Goal: Complete application form

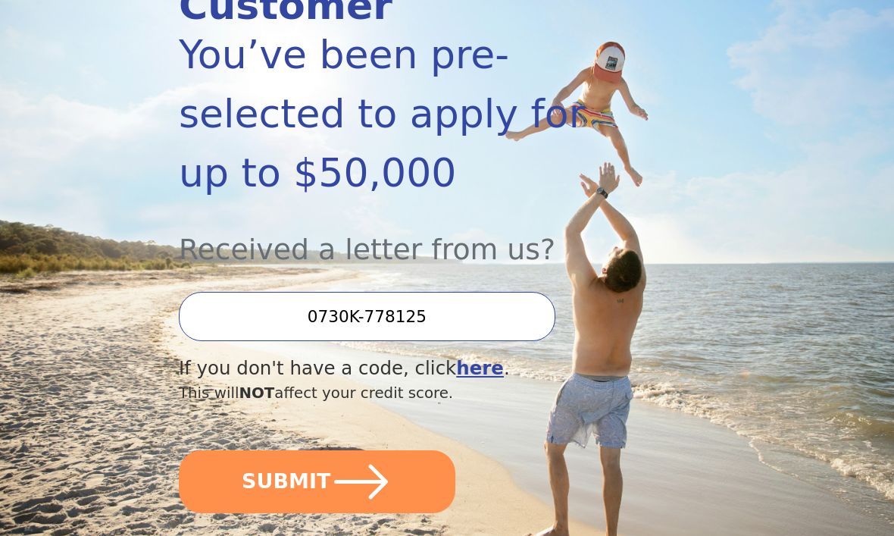
scroll to position [260, 0]
click at [392, 450] on button "SUBMIT" at bounding box center [317, 481] width 277 height 63
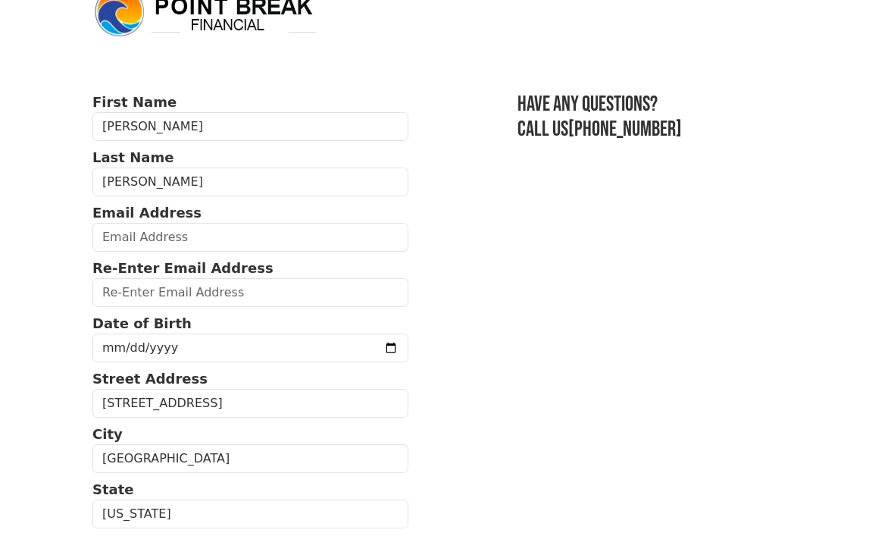
scroll to position [41, 0]
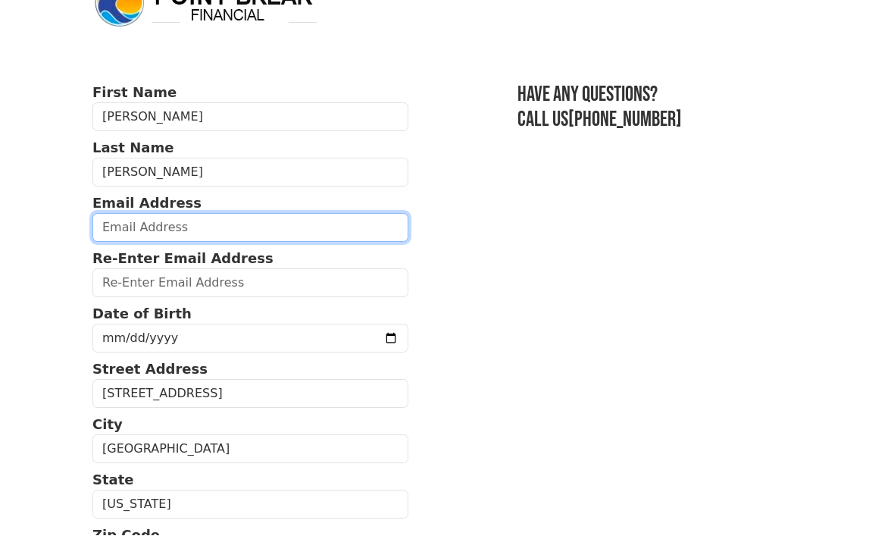
click at [239, 222] on input "email" at bounding box center [250, 228] width 316 height 29
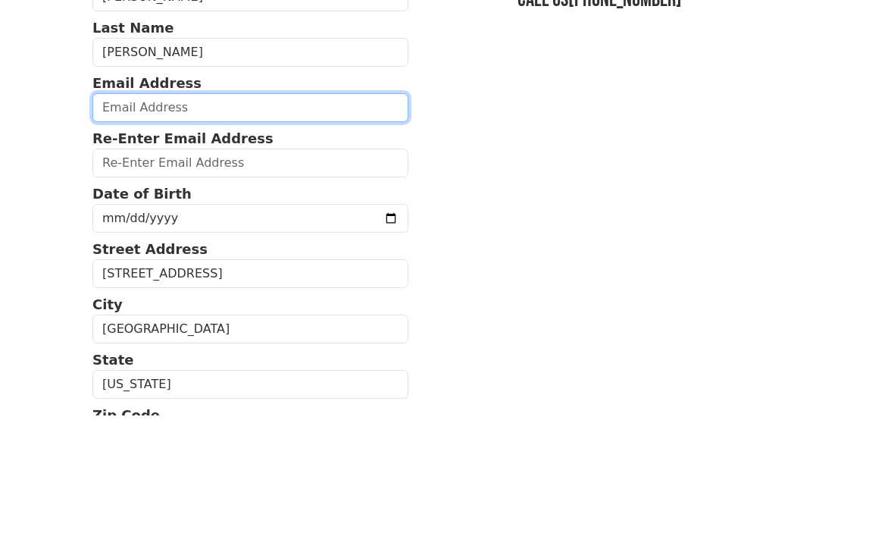
type input "[EMAIL_ADDRESS][DOMAIN_NAME]"
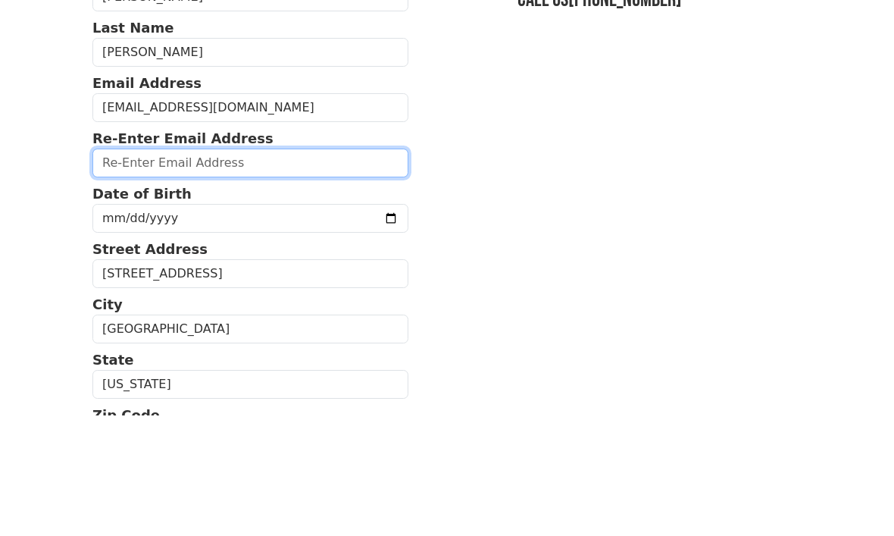
type input "[EMAIL_ADDRESS][DOMAIN_NAME]"
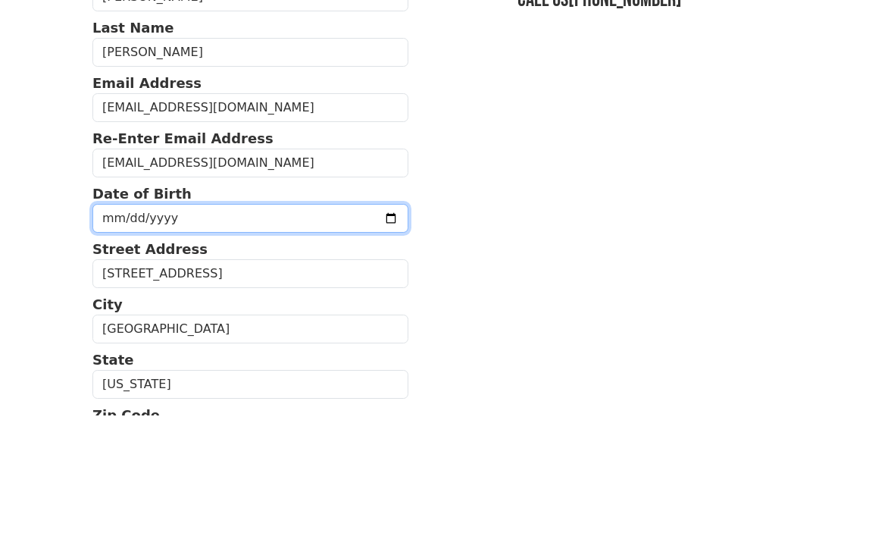
scroll to position [161, 0]
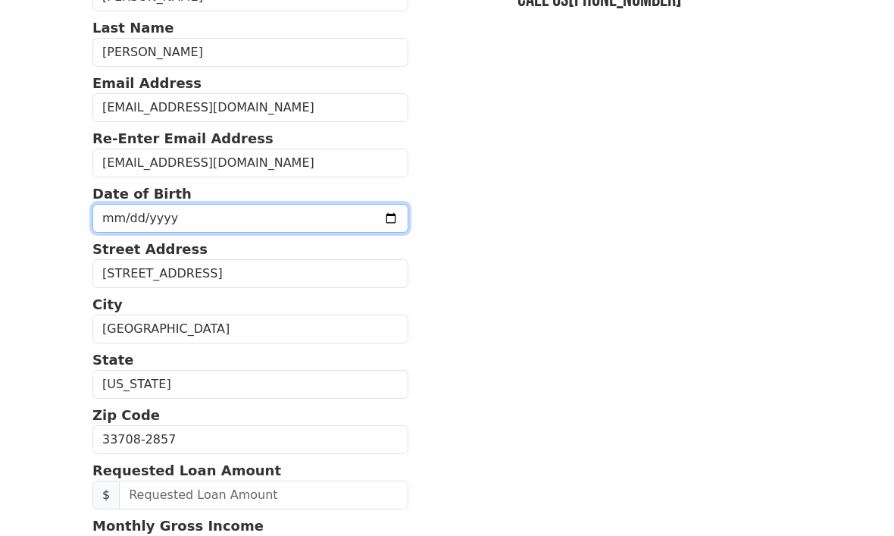
click at [296, 214] on input "[DATE]" at bounding box center [250, 218] width 316 height 29
type input "1969-12-25"
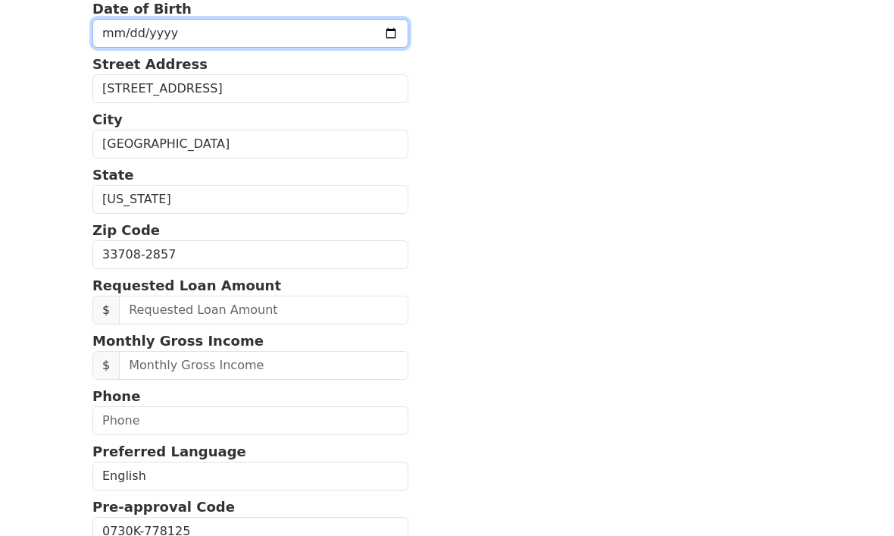
scroll to position [346, 0]
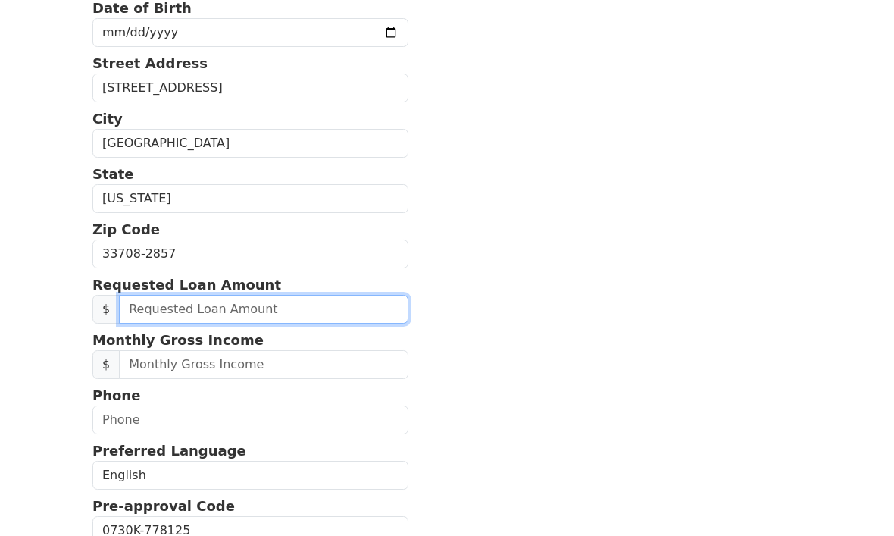
click at [130, 314] on input "text" at bounding box center [263, 309] width 289 height 29
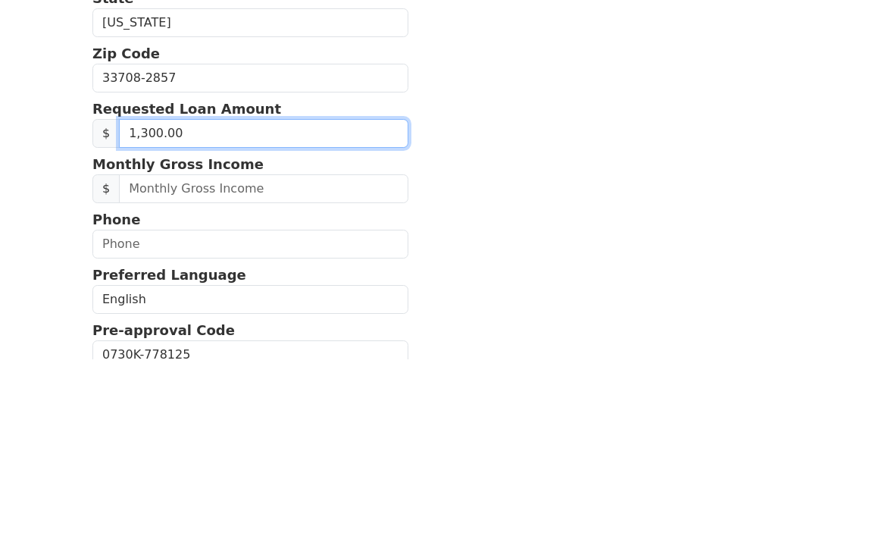
type input "13,000.00"
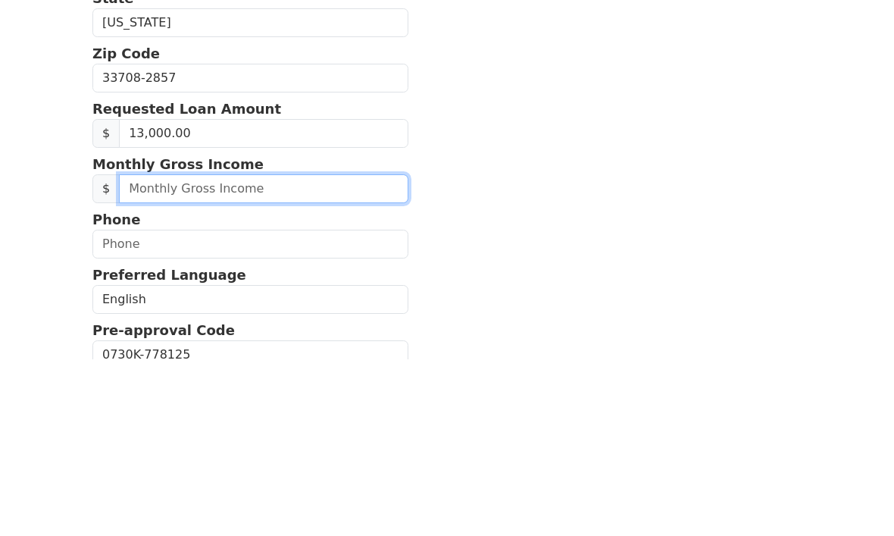
click at [277, 351] on input "text" at bounding box center [263, 365] width 289 height 29
type input "7,800.00"
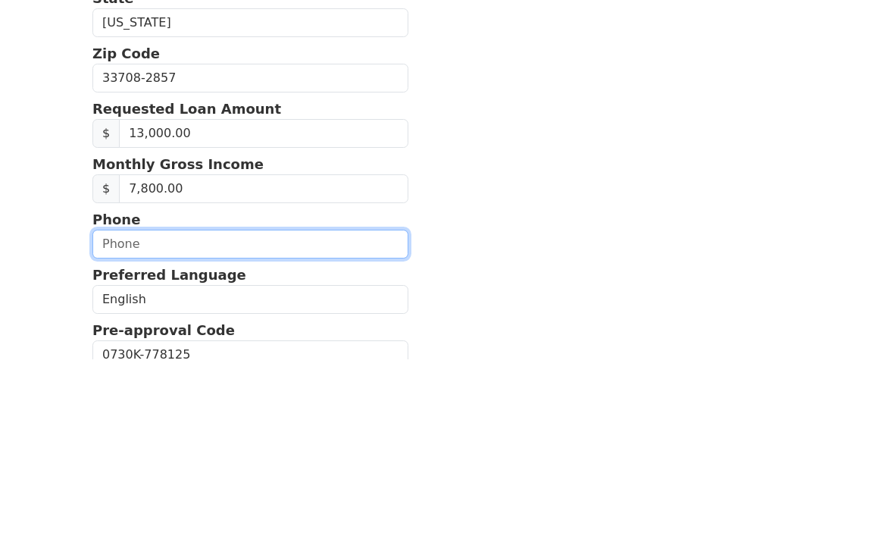
click at [295, 406] on input "text" at bounding box center [250, 420] width 316 height 29
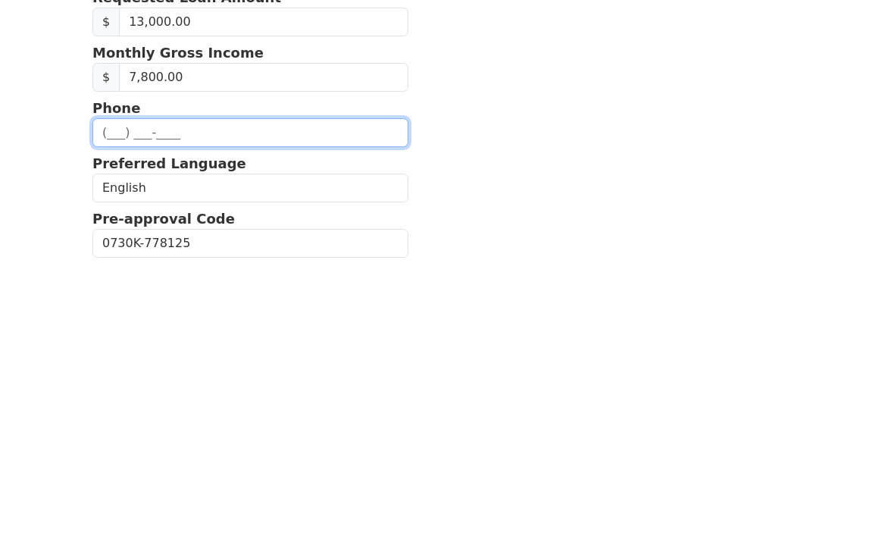
type input "(828) 215-6602"
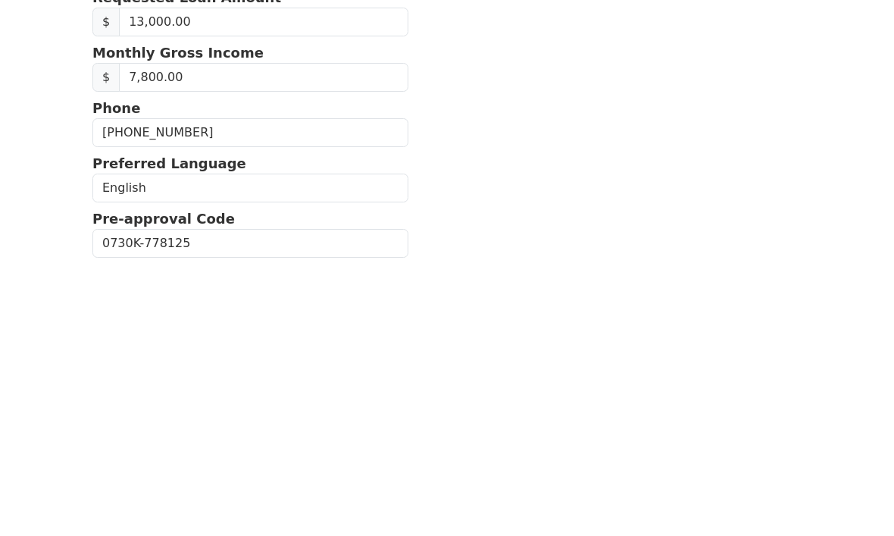
scroll to position [533, 0]
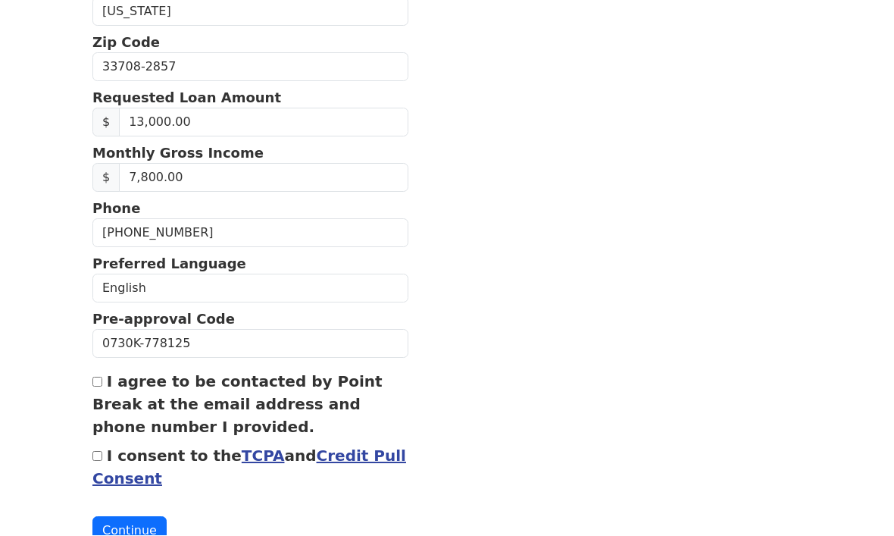
click at [98, 372] on div "I agree to be contacted by Point Break at the email address and phone number I …" at bounding box center [250, 404] width 316 height 68
click at [96, 377] on input "I agree to be contacted by Point Break at the email address and phone number I …" at bounding box center [97, 382] width 10 height 10
checkbox input "true"
click at [95, 452] on input "I consent to the TCPA and Credit Pull Consent" at bounding box center [97, 457] width 10 height 10
checkbox input "true"
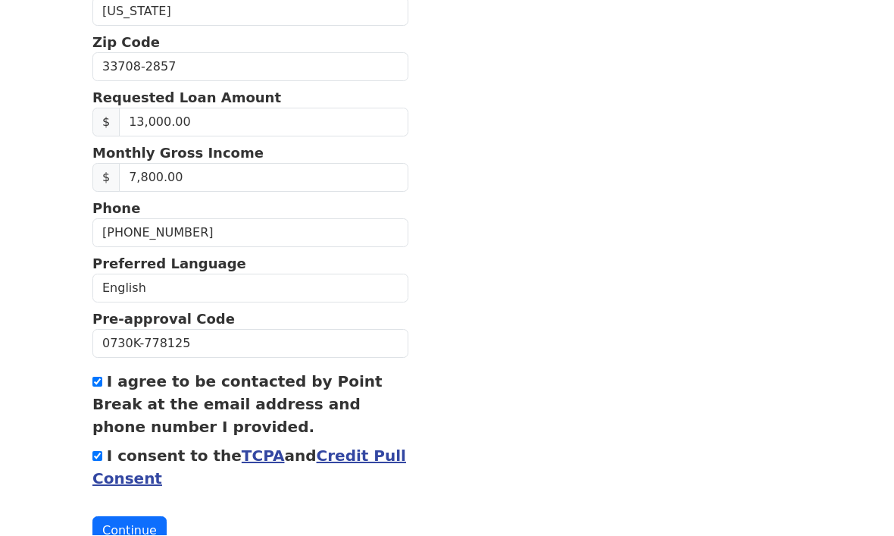
click at [126, 527] on button "Continue" at bounding box center [129, 531] width 74 height 29
